Goal: Task Accomplishment & Management: Manage account settings

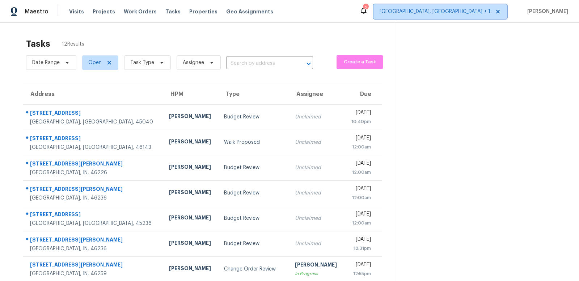
click at [453, 13] on span "Indianapolis, IN + 1" at bounding box center [435, 11] width 111 height 7
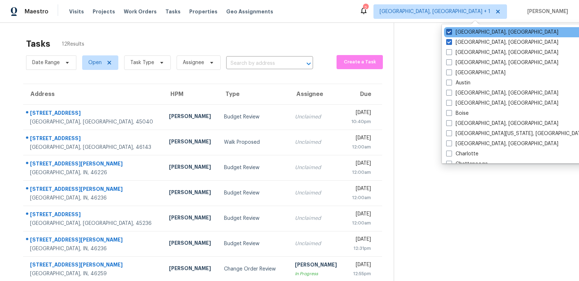
click at [450, 32] on span at bounding box center [449, 32] width 6 height 6
click at [450, 32] on input "Indianapolis, IN" at bounding box center [448, 31] width 5 height 5
checkbox input "false"
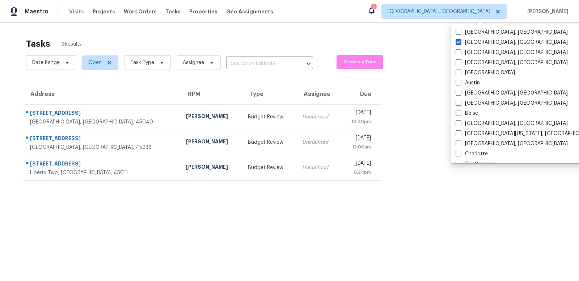
click at [75, 12] on span "Visits" at bounding box center [76, 11] width 15 height 7
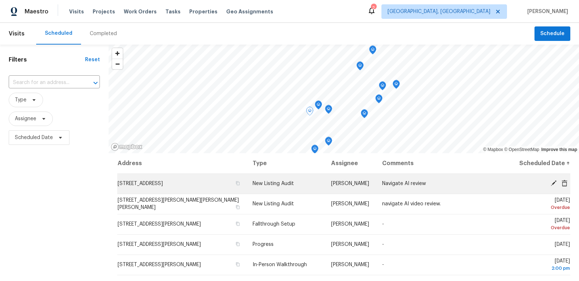
click at [566, 181] on icon at bounding box center [565, 183] width 6 height 7
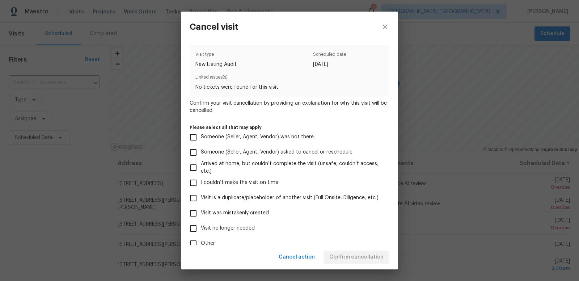
click at [195, 214] on input "Visit was mistakenly created" at bounding box center [193, 213] width 15 height 15
checkbox input "true"
click at [361, 257] on span "Confirm cancellation" at bounding box center [356, 257] width 54 height 9
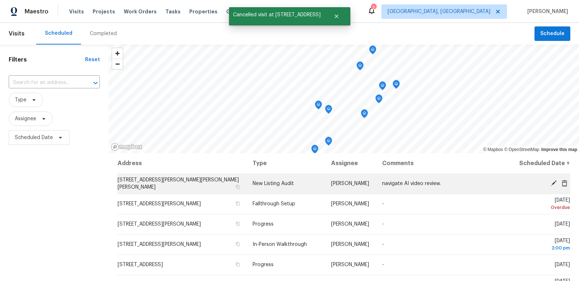
click at [565, 182] on icon at bounding box center [565, 183] width 6 height 7
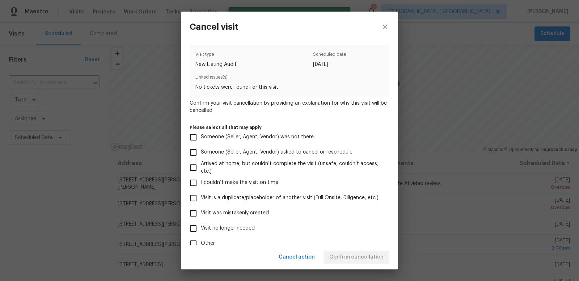
click at [194, 212] on input "Visit was mistakenly created" at bounding box center [193, 213] width 15 height 15
checkbox input "true"
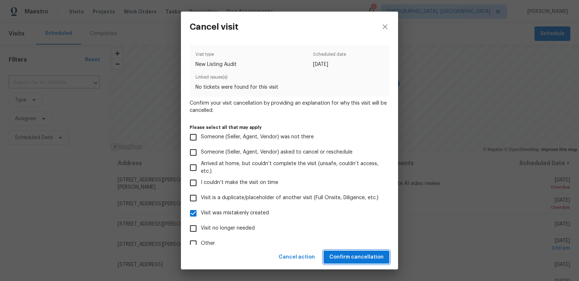
click at [350, 255] on span "Confirm cancellation" at bounding box center [356, 257] width 54 height 9
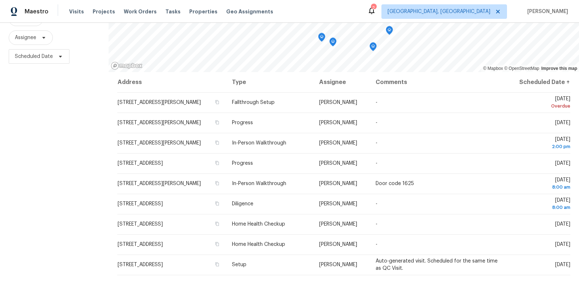
scroll to position [85, 0]
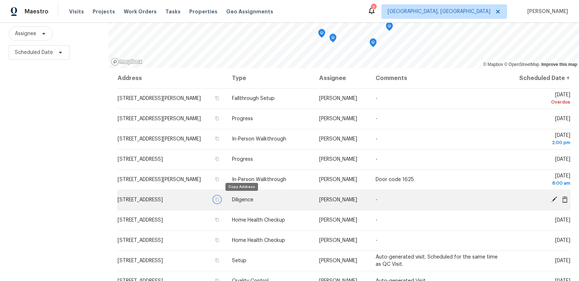
click at [219, 199] on icon "button" at bounding box center [217, 200] width 4 height 4
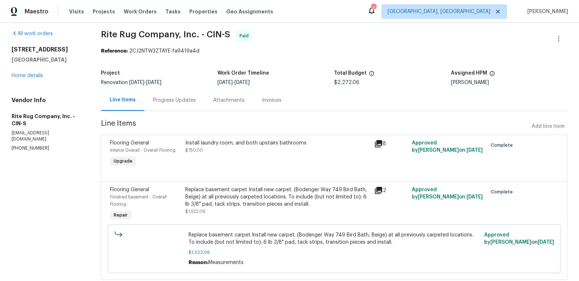
scroll to position [2, 0]
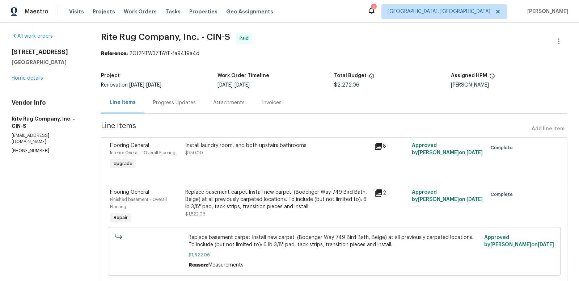
click at [215, 146] on div "Install laundry room, and both upstairs bathrooms" at bounding box center [277, 145] width 184 height 7
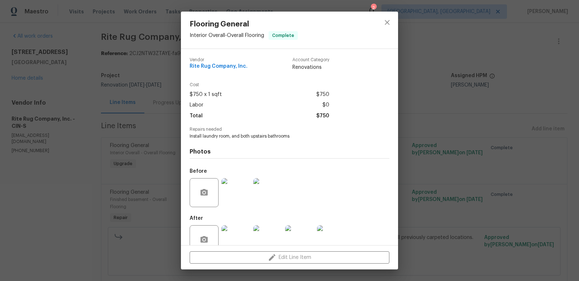
click at [235, 239] on img at bounding box center [236, 239] width 29 height 29
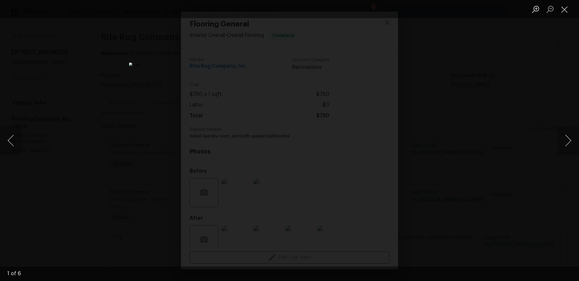
click at [458, 133] on div "Lightbox" at bounding box center [289, 140] width 579 height 281
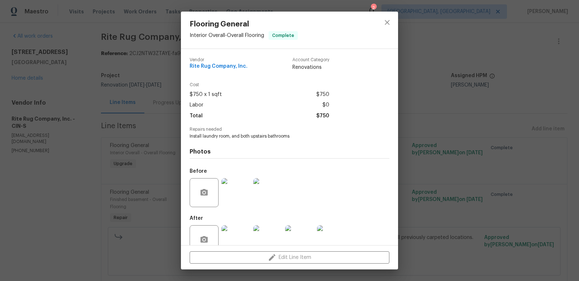
click at [262, 196] on img at bounding box center [267, 192] width 29 height 29
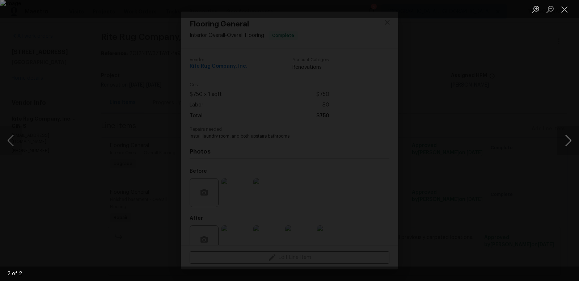
click at [569, 141] on button "Next image" at bounding box center [569, 140] width 22 height 29
click at [565, 11] on button "Close lightbox" at bounding box center [565, 9] width 14 height 13
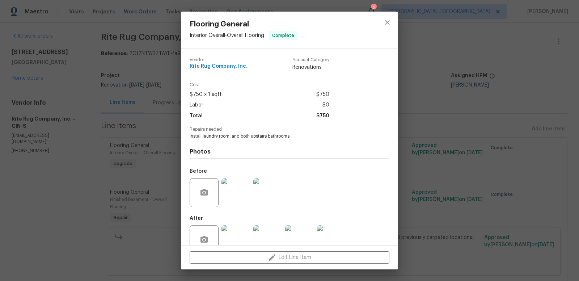
click at [239, 235] on img at bounding box center [236, 239] width 29 height 29
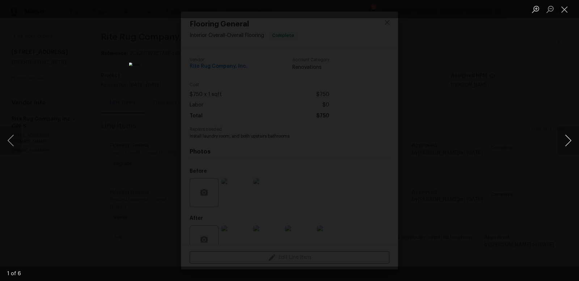
click at [569, 141] on button "Next image" at bounding box center [569, 140] width 22 height 29
click at [299, 137] on img "Lightbox" at bounding box center [289, 140] width 571 height 277
click at [306, 136] on img "Lightbox" at bounding box center [289, 140] width 571 height 277
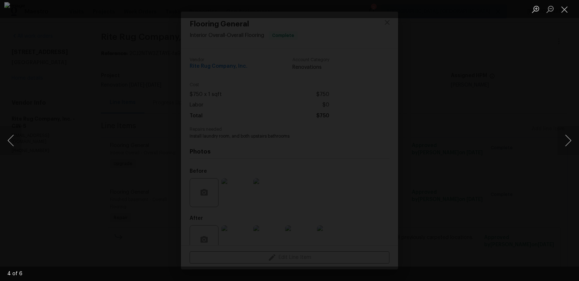
click at [306, 136] on img "Lightbox" at bounding box center [289, 140] width 571 height 277
click at [564, 9] on button "Close lightbox" at bounding box center [565, 9] width 14 height 13
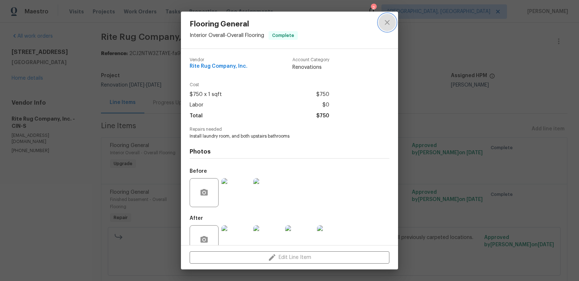
click at [390, 22] on icon "close" at bounding box center [387, 22] width 9 height 9
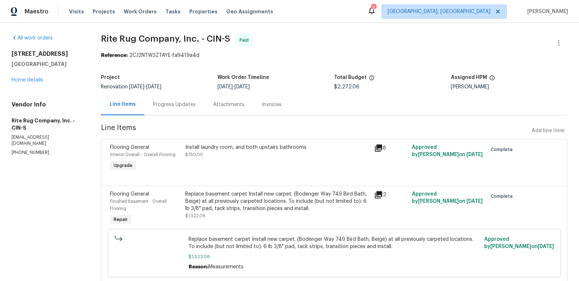
scroll to position [5, 0]
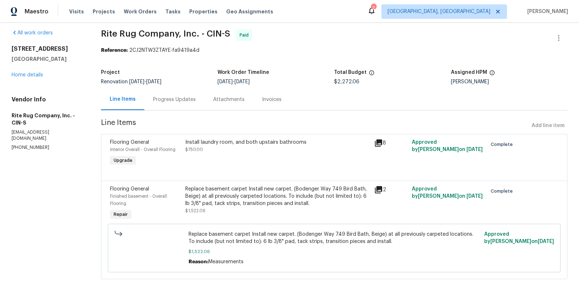
click at [160, 98] on div "Progress Updates" at bounding box center [174, 99] width 43 height 7
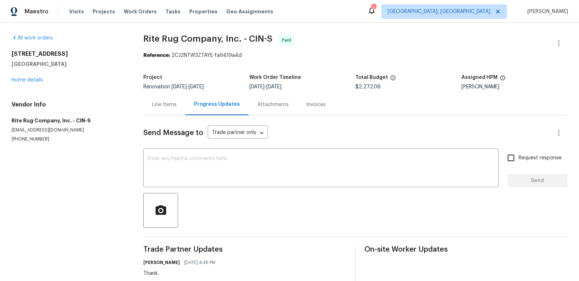
click at [167, 104] on div "Line Items" at bounding box center [164, 104] width 25 height 7
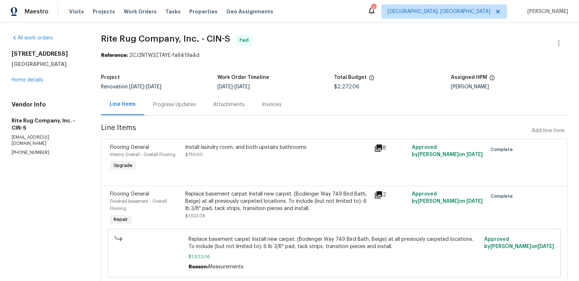
click at [380, 192] on icon at bounding box center [378, 194] width 7 height 7
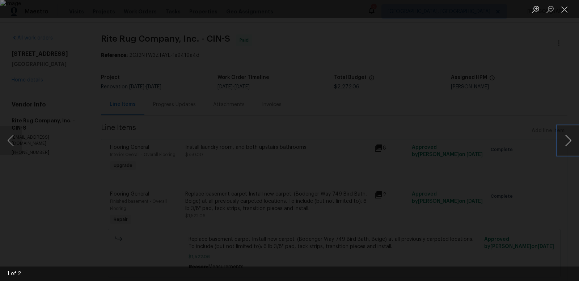
click at [568, 141] on button "Next image" at bounding box center [569, 140] width 22 height 29
click at [565, 7] on button "Close lightbox" at bounding box center [565, 9] width 14 height 13
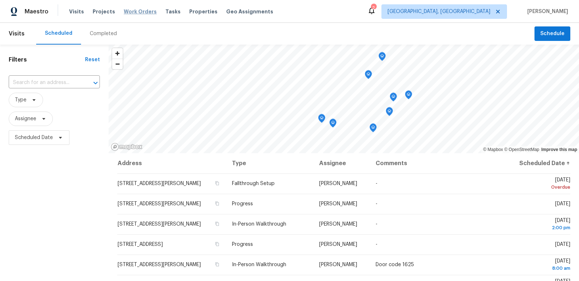
scroll to position [85, 0]
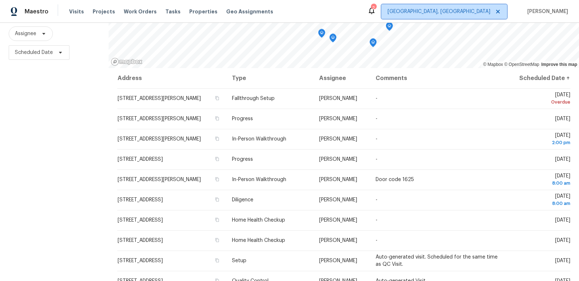
click at [475, 11] on span "Cincinnati, OH" at bounding box center [439, 11] width 103 height 7
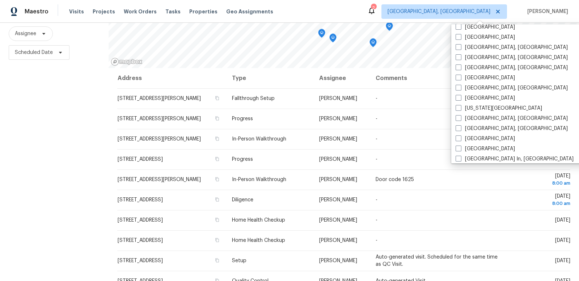
scroll to position [198, 0]
click at [458, 87] on span at bounding box center [459, 87] width 6 height 6
click at [458, 87] on input "Indianapolis, IN" at bounding box center [458, 86] width 5 height 5
checkbox input "true"
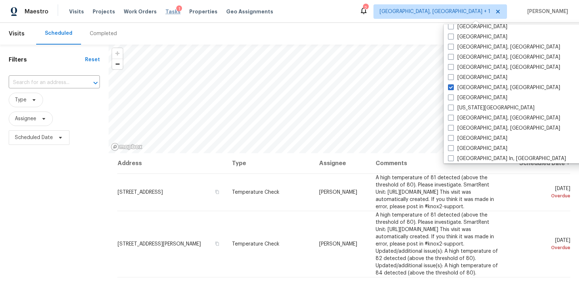
click at [165, 12] on span "Tasks" at bounding box center [172, 11] width 15 height 5
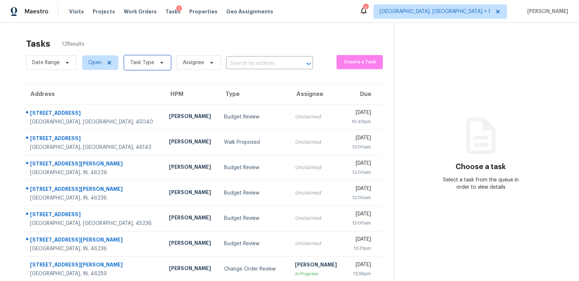
click at [139, 63] on span "Task Type" at bounding box center [142, 62] width 24 height 7
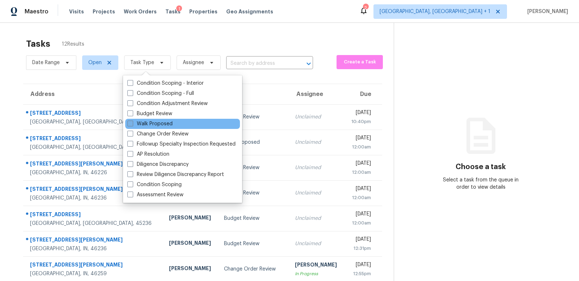
click at [131, 125] on span at bounding box center [130, 124] width 6 height 6
click at [131, 125] on input "Walk Proposed" at bounding box center [129, 122] width 5 height 5
checkbox input "true"
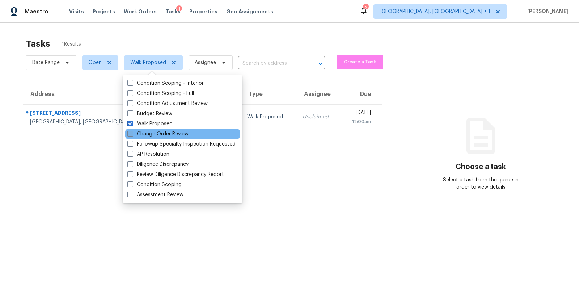
click at [131, 133] on span at bounding box center [130, 134] width 6 height 6
click at [131, 133] on input "Change Order Review" at bounding box center [129, 132] width 5 height 5
checkbox input "true"
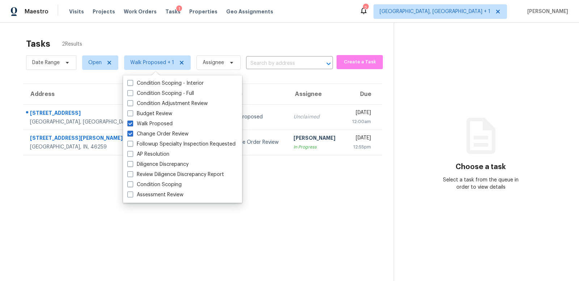
click at [72, 197] on section "Tasks 2 Results Date Range Open Walk Proposed + 1 Assignee ​ Create a Task Addr…" at bounding box center [203, 168] width 382 height 269
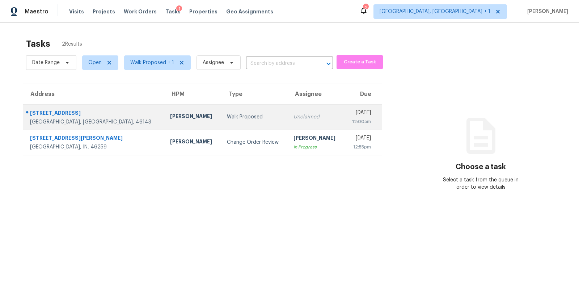
click at [100, 114] on div "[STREET_ADDRESS]" at bounding box center [94, 113] width 129 height 9
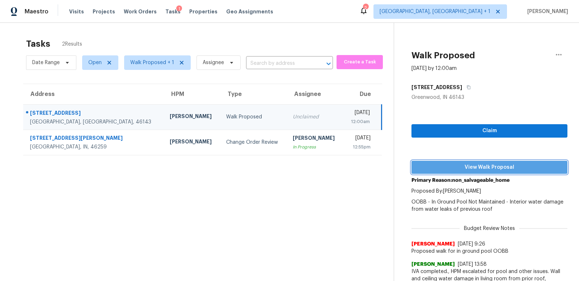
click at [474, 169] on span "View Walk Proposal" at bounding box center [489, 167] width 144 height 9
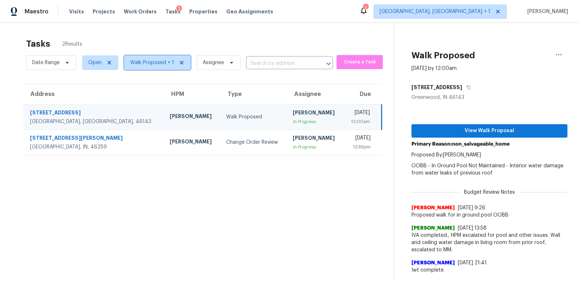
click at [143, 62] on span "Walk Proposed + 1" at bounding box center [152, 62] width 44 height 7
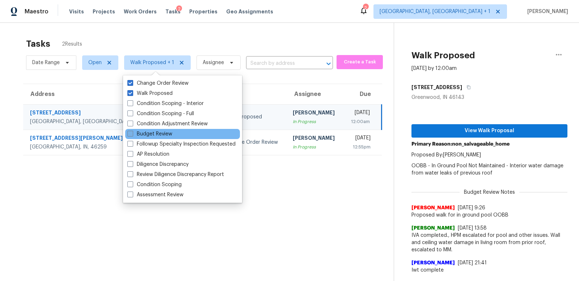
click at [132, 134] on span at bounding box center [130, 134] width 6 height 6
click at [132, 134] on input "Budget Review" at bounding box center [129, 132] width 5 height 5
checkbox input "true"
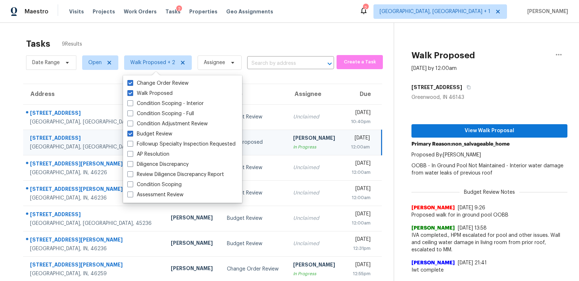
click at [38, 75] on section "Tasks 9 Results Date Range Open Walk Proposed + 2 Assignee ​ Create a Task Addr…" at bounding box center [203, 186] width 382 height 304
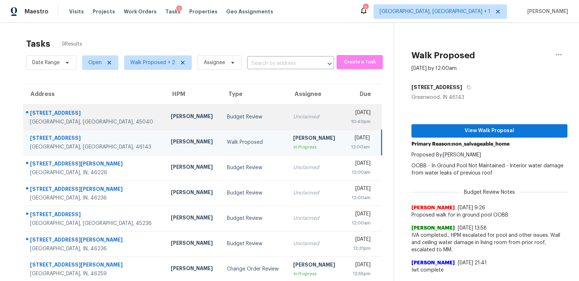
click at [101, 117] on td "3843 Thorngate Dr Mason, OH, 45040" at bounding box center [94, 116] width 142 height 25
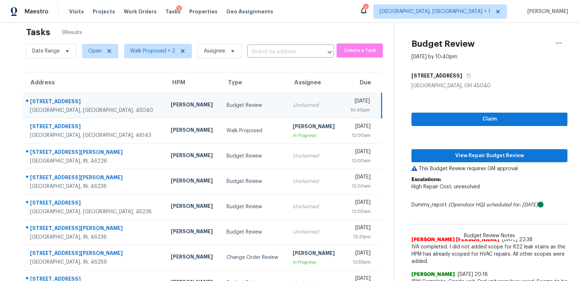
scroll to position [5, 0]
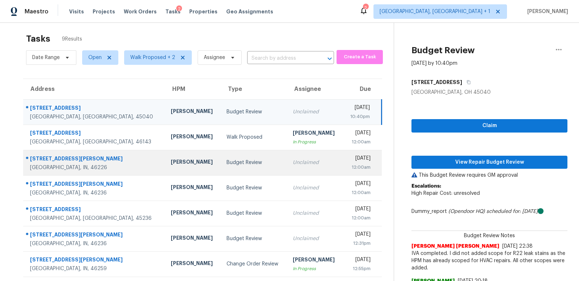
click at [102, 163] on td "5907 Laurel Hall Dr Indianapolis, IN, 46226" at bounding box center [94, 162] width 142 height 25
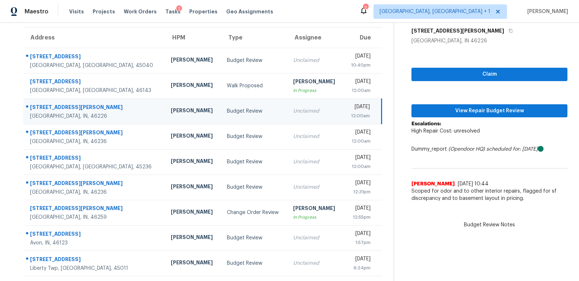
scroll to position [0, 0]
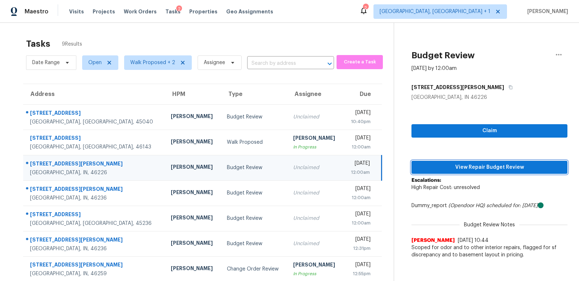
click at [485, 167] on span "View Repair Budget Review" at bounding box center [489, 167] width 144 height 9
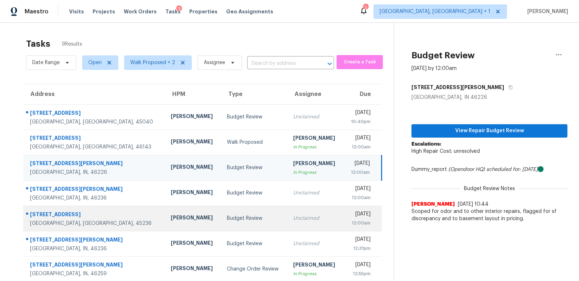
click at [171, 216] on div "Alison Brice" at bounding box center [193, 218] width 45 height 9
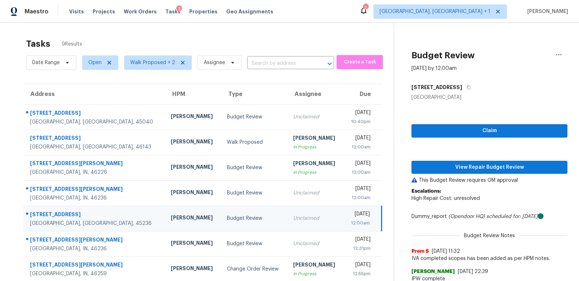
scroll to position [56, 0]
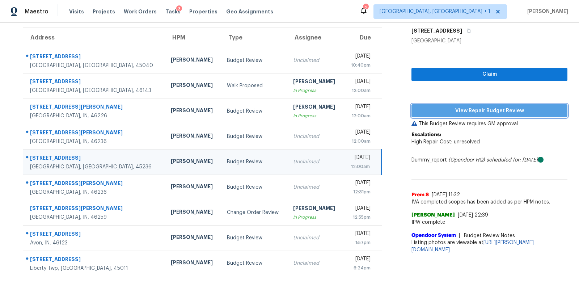
click at [469, 112] on span "View Repair Budget Review" at bounding box center [489, 110] width 144 height 9
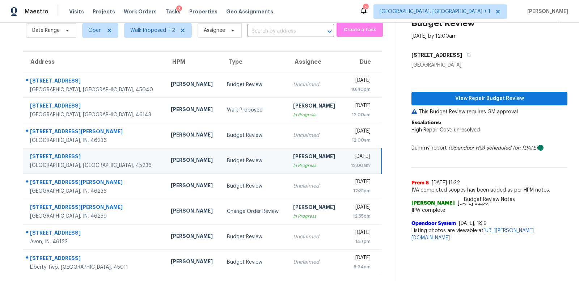
scroll to position [31, 0]
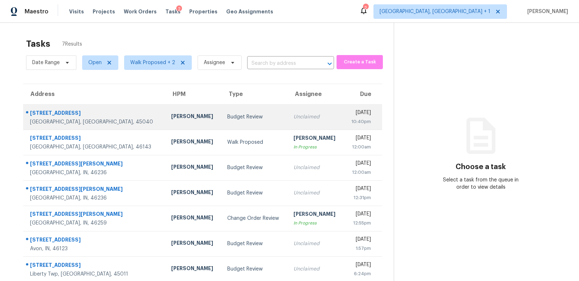
click at [171, 114] on div "[PERSON_NAME]" at bounding box center [193, 117] width 45 height 9
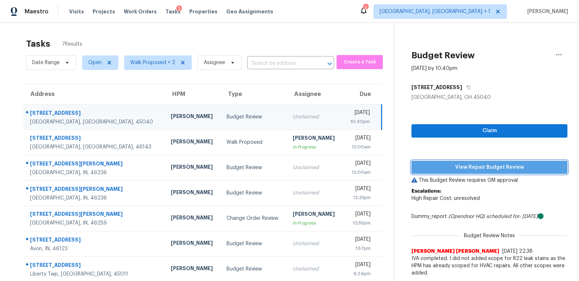
click at [477, 167] on span "View Repair Budget Review" at bounding box center [489, 167] width 144 height 9
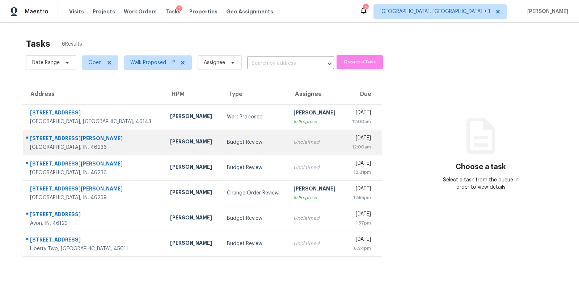
click at [164, 140] on td "[PERSON_NAME]" at bounding box center [192, 142] width 56 height 25
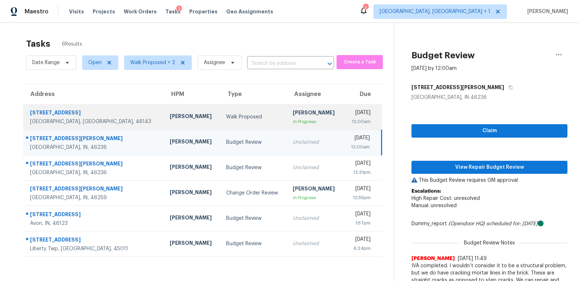
click at [349, 119] on div "12:00am" at bounding box center [359, 121] width 21 height 7
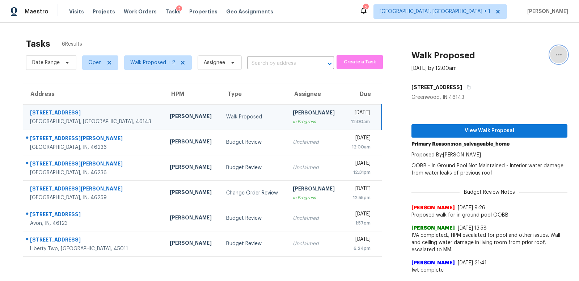
click at [559, 54] on icon "button" at bounding box center [559, 54] width 9 height 9
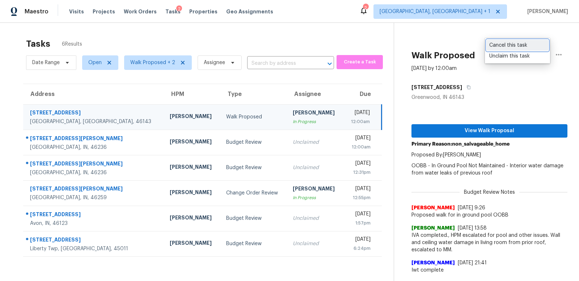
click at [508, 46] on div "Cancel this task" at bounding box center [517, 45] width 56 height 7
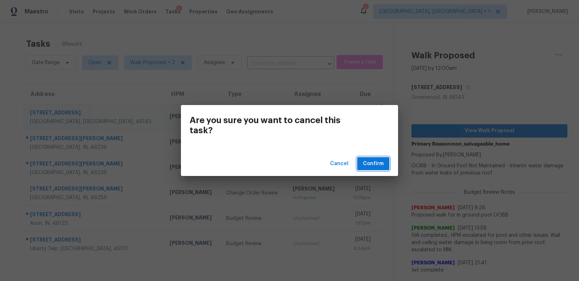
click at [371, 165] on span "Confirm" at bounding box center [373, 163] width 21 height 9
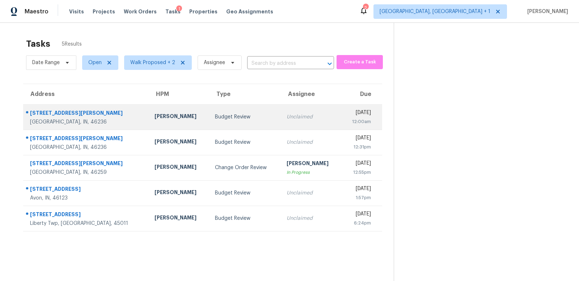
click at [104, 114] on td "10440 Kensil St Indianapolis, IN, 46236" at bounding box center [86, 116] width 126 height 25
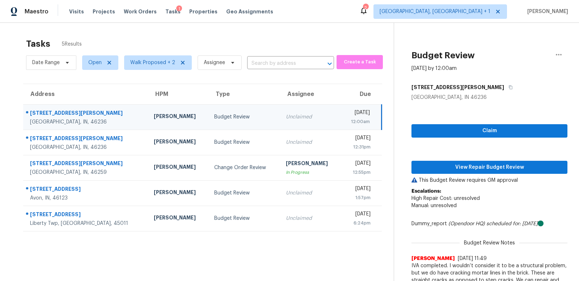
scroll to position [68, 0]
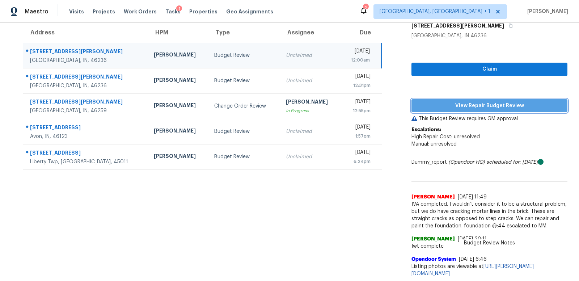
click at [481, 101] on span "View Repair Budget Review" at bounding box center [489, 105] width 144 height 9
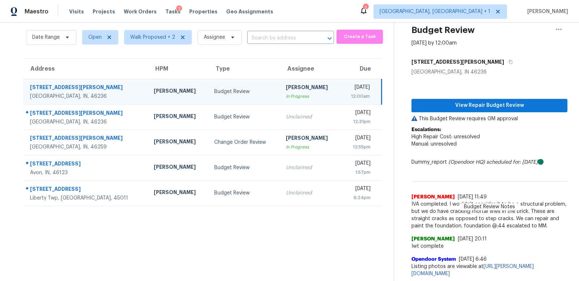
scroll to position [32, 0]
